Goal: Information Seeking & Learning: Learn about a topic

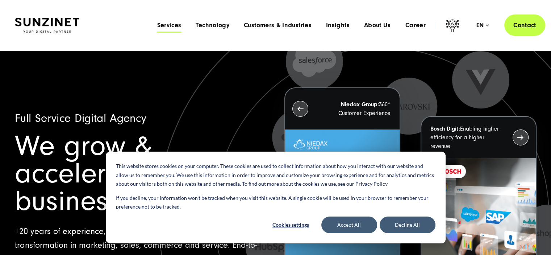
click at [168, 24] on span "Services" at bounding box center [169, 25] width 24 height 7
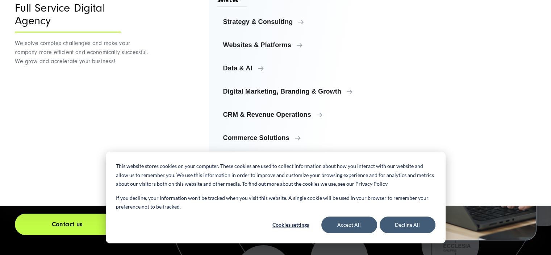
scroll to position [72, 0]
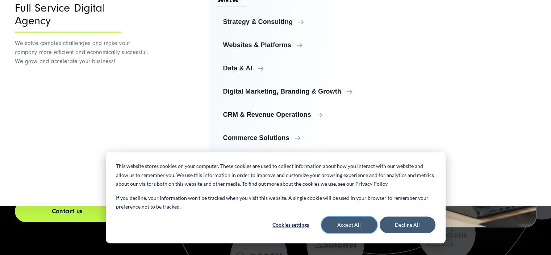
click at [355, 223] on button "Accept All" at bounding box center [349, 224] width 56 height 17
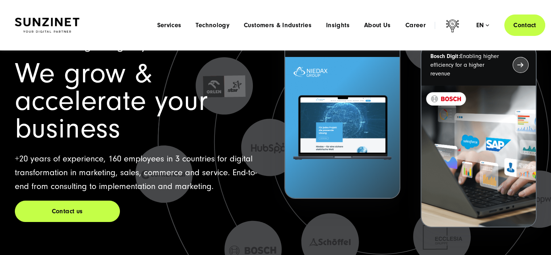
scroll to position [0, 0]
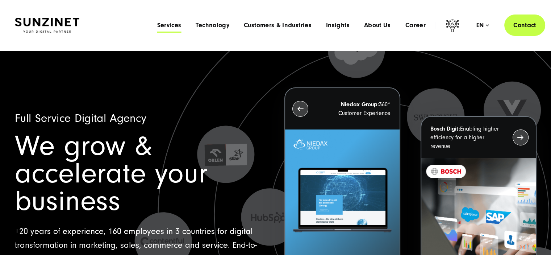
click at [168, 23] on span "Services" at bounding box center [169, 25] width 24 height 7
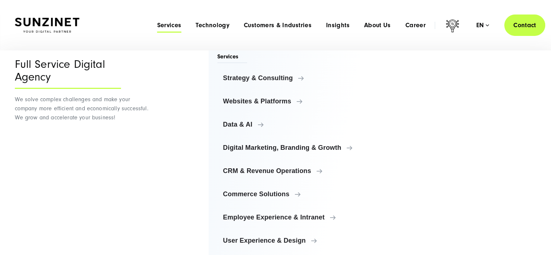
scroll to position [16, 0]
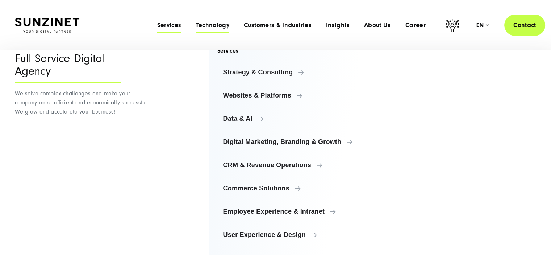
click at [220, 26] on span "Technology" at bounding box center [213, 25] width 34 height 7
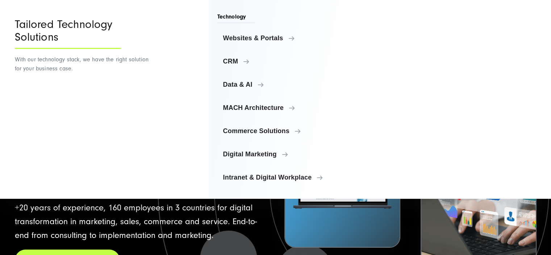
scroll to position [36, 0]
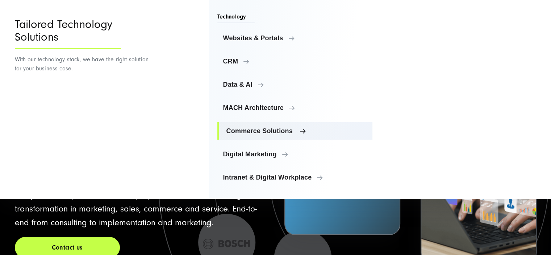
click at [260, 128] on span "Commerce Solutions" at bounding box center [296, 130] width 141 height 7
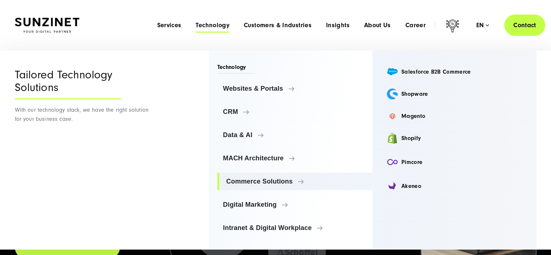
scroll to position [0, 0]
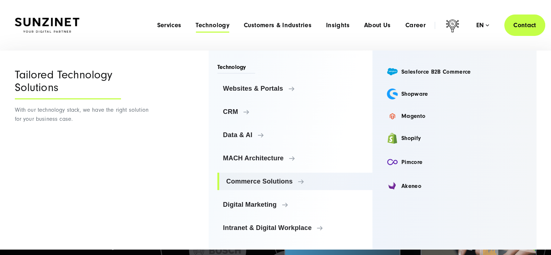
click at [292, 31] on div "Menu Services Menu Full Service Digital Agency We solve complex challenges and …" at bounding box center [347, 24] width 395 height 21
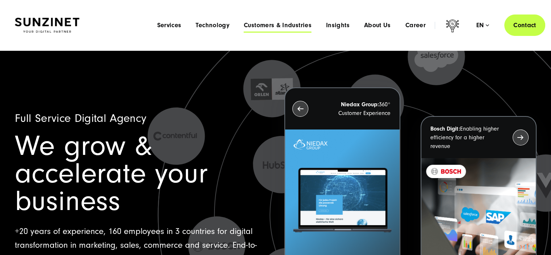
click at [291, 29] on span "Customers & Industries" at bounding box center [278, 25] width 68 height 7
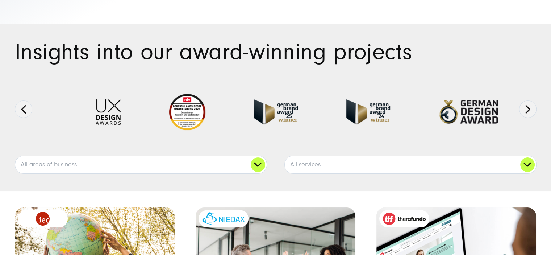
scroll to position [72, 0]
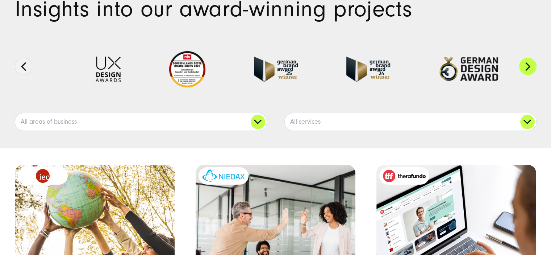
click at [524, 64] on button "Next" at bounding box center [527, 66] width 17 height 17
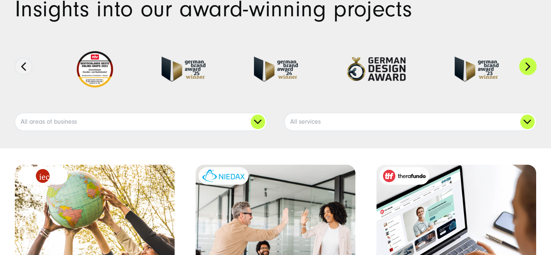
click at [525, 68] on button "Next" at bounding box center [527, 66] width 17 height 17
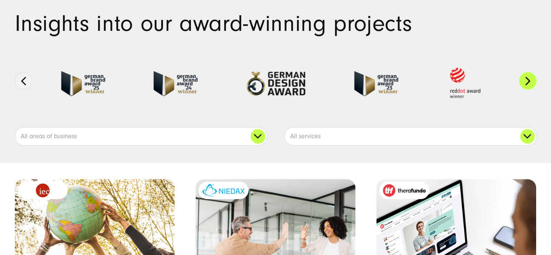
click at [525, 72] on button "Next" at bounding box center [527, 80] width 17 height 17
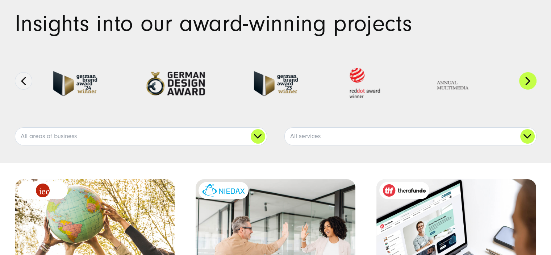
click at [525, 72] on button "Next" at bounding box center [527, 80] width 17 height 17
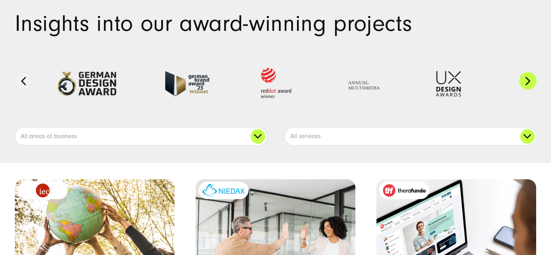
click at [525, 72] on button "Next" at bounding box center [527, 80] width 17 height 17
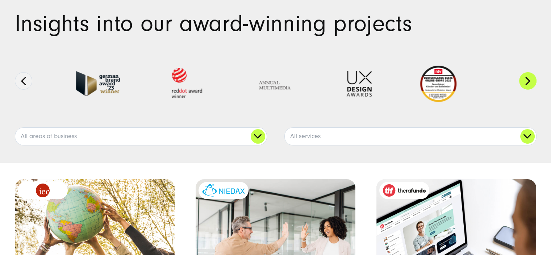
click at [525, 72] on button "Next" at bounding box center [527, 80] width 17 height 17
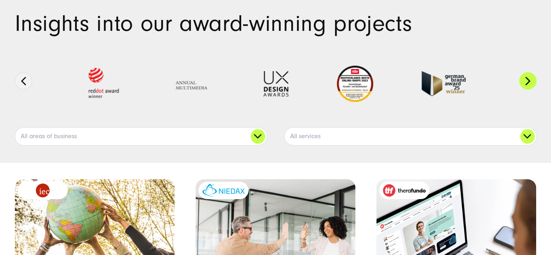
click at [525, 72] on button "Next" at bounding box center [527, 80] width 17 height 17
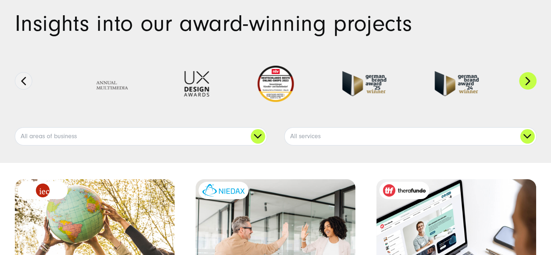
click at [525, 72] on button "Next" at bounding box center [527, 80] width 17 height 17
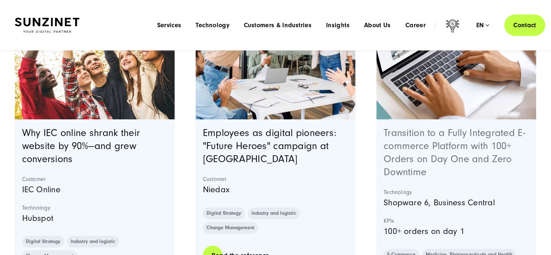
scroll to position [290, 0]
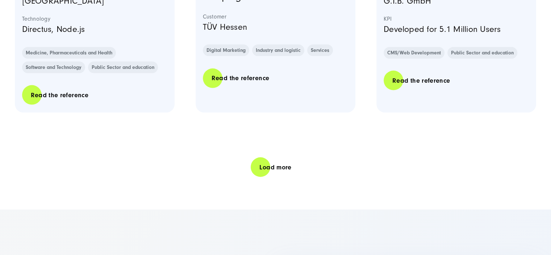
scroll to position [1630, 0]
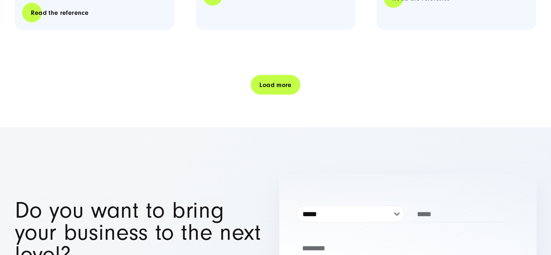
click at [265, 75] on link "Load more" at bounding box center [275, 85] width 49 height 21
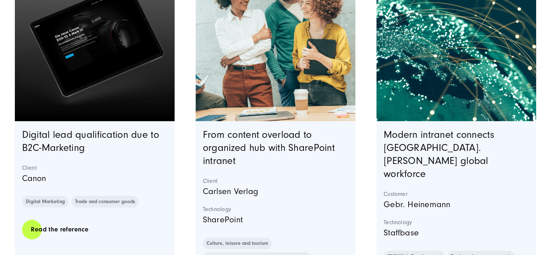
scroll to position [3007, 0]
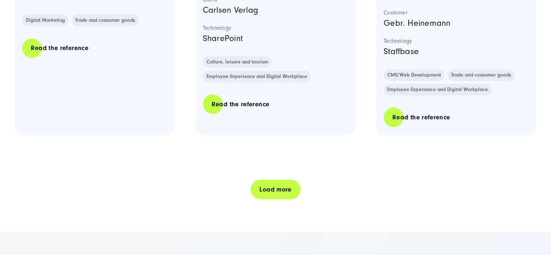
click at [271, 179] on link "Load more" at bounding box center [275, 189] width 49 height 21
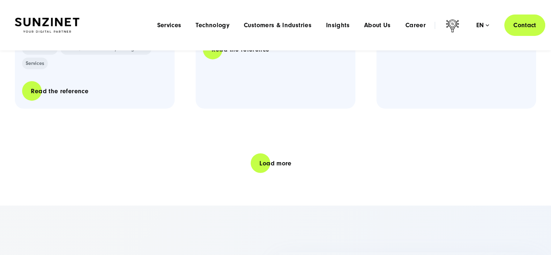
scroll to position [4419, 0]
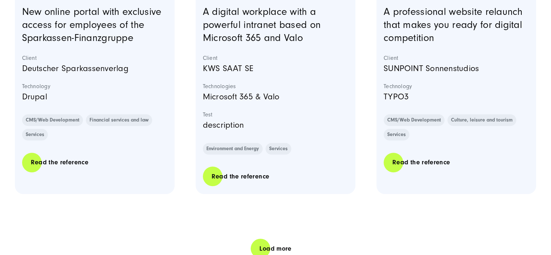
scroll to position [6013, 0]
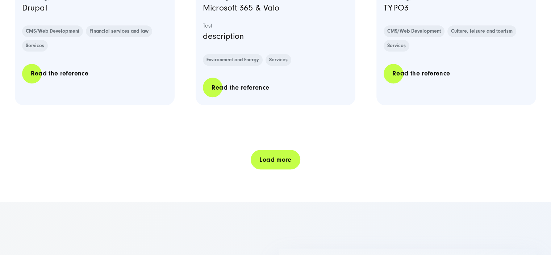
click at [294, 149] on link "Load more" at bounding box center [275, 159] width 49 height 21
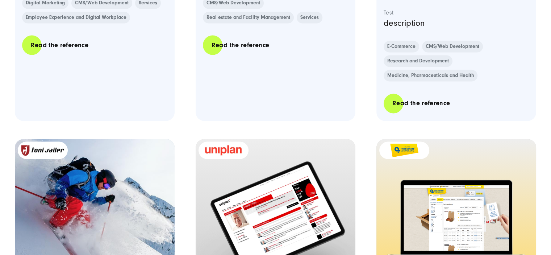
scroll to position [6955, 0]
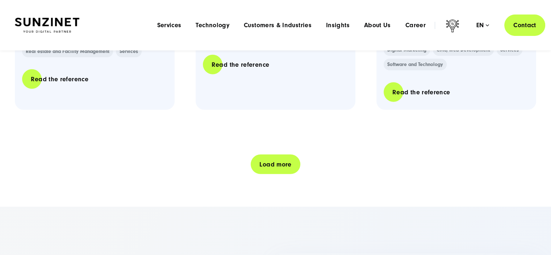
click at [275, 154] on link "Load more" at bounding box center [275, 164] width 49 height 21
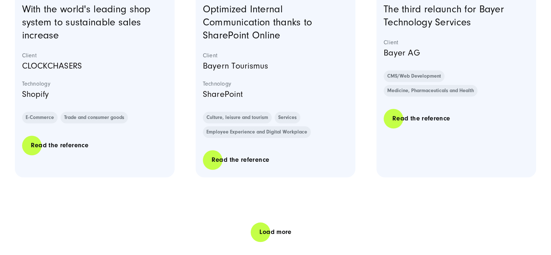
scroll to position [8947, 0]
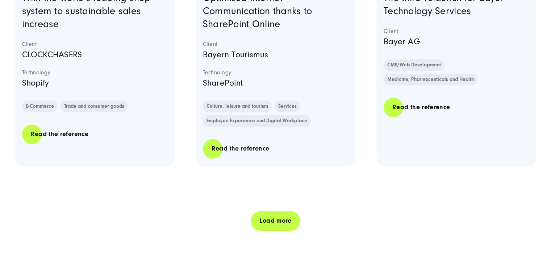
click at [275, 210] on link "Load more" at bounding box center [275, 220] width 49 height 21
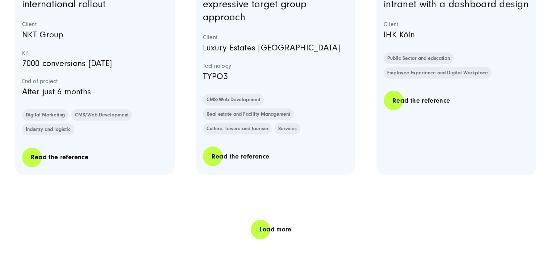
scroll to position [10468, 0]
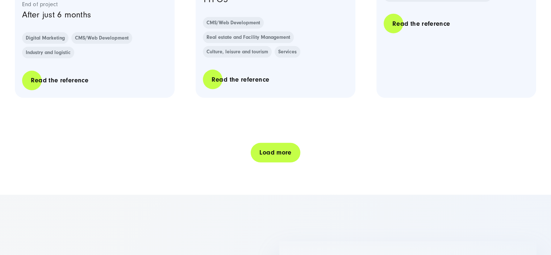
click at [276, 142] on link "Load more" at bounding box center [275, 152] width 49 height 21
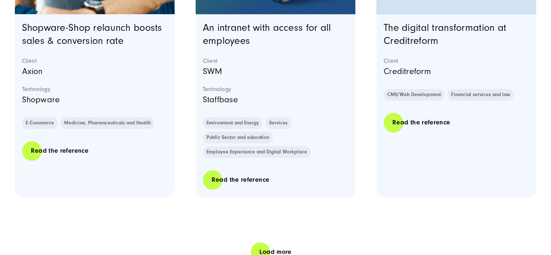
scroll to position [11845, 0]
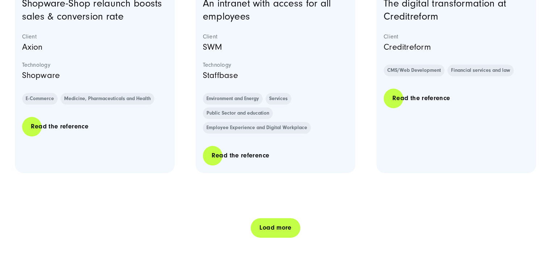
click at [260, 217] on link "Load more" at bounding box center [275, 227] width 49 height 21
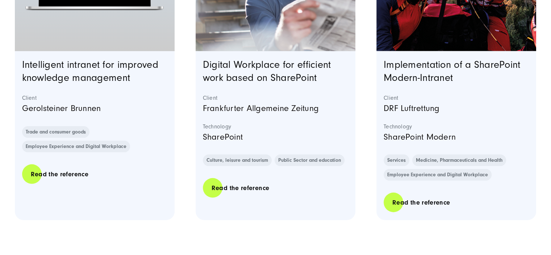
scroll to position [13371, 0]
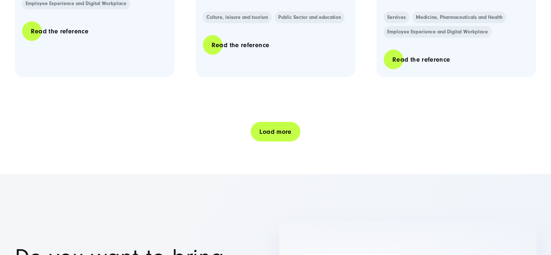
click at [271, 121] on link "Load more" at bounding box center [275, 131] width 49 height 21
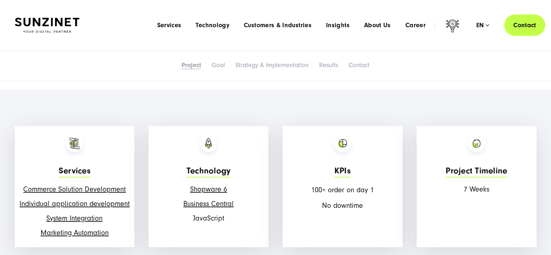
scroll to position [906, 0]
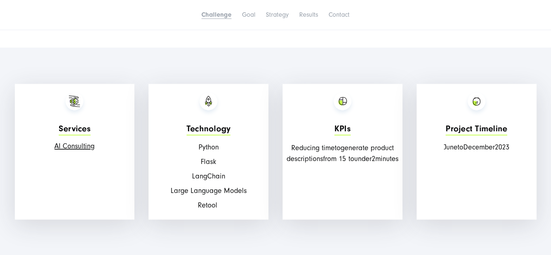
scroll to position [942, 0]
